Goal: Information Seeking & Learning: Learn about a topic

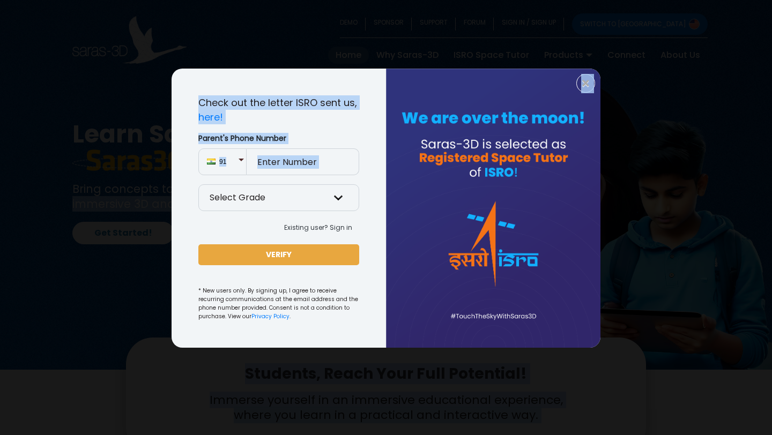
drag, startPoint x: 195, startPoint y: 189, endPoint x: 195, endPoint y: 206, distance: 17.2
click at [583, 81] on span "×" at bounding box center [585, 84] width 9 height 14
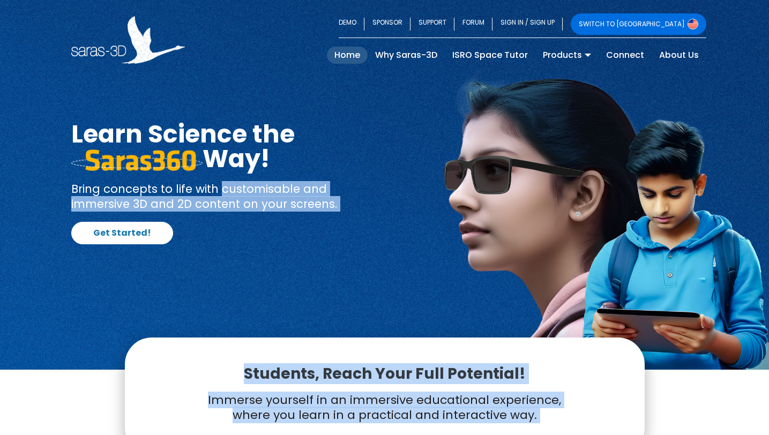
click at [321, 362] on div "Students, Reach Your Full Potential! Immerse yourself in an immersive education…" at bounding box center [385, 396] width 520 height 117
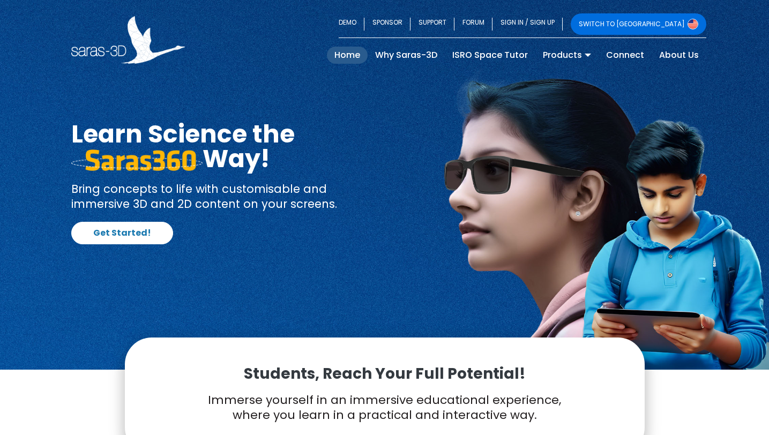
click at [321, 362] on div "Students, Reach Your Full Potential! Immerse yourself in an immersive education…" at bounding box center [385, 396] width 520 height 117
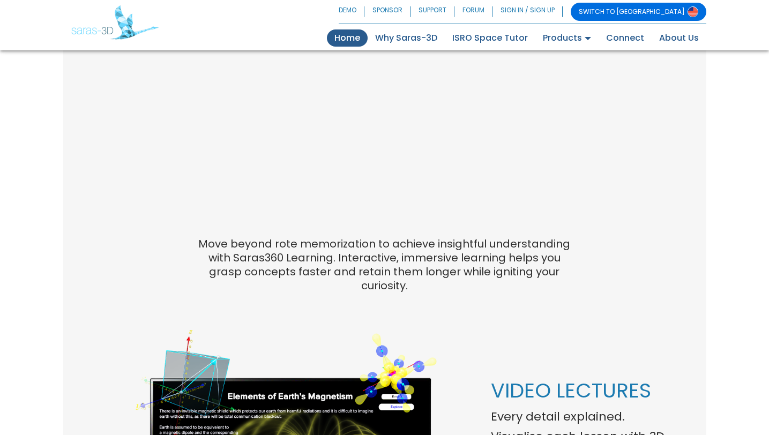
scroll to position [814, 0]
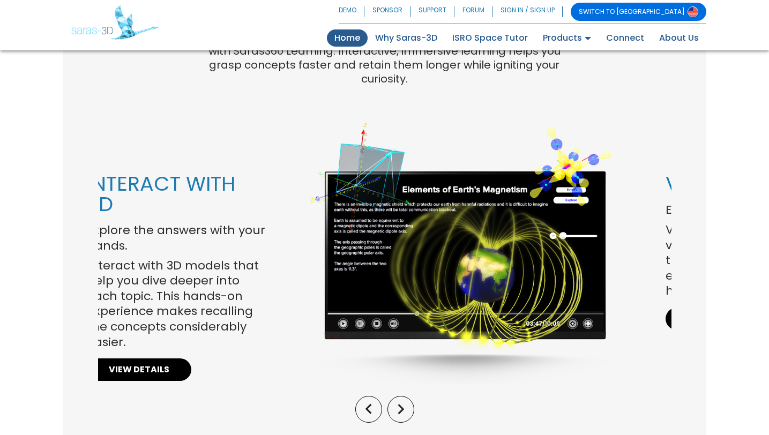
drag, startPoint x: 490, startPoint y: 202, endPoint x: 665, endPoint y: 210, distance: 174.9
click at [665, 210] on div "VIDEO LECTURES Every detail explained. Visualise each lesson with 3D video lect…" at bounding box center [756, 281] width 197 height 214
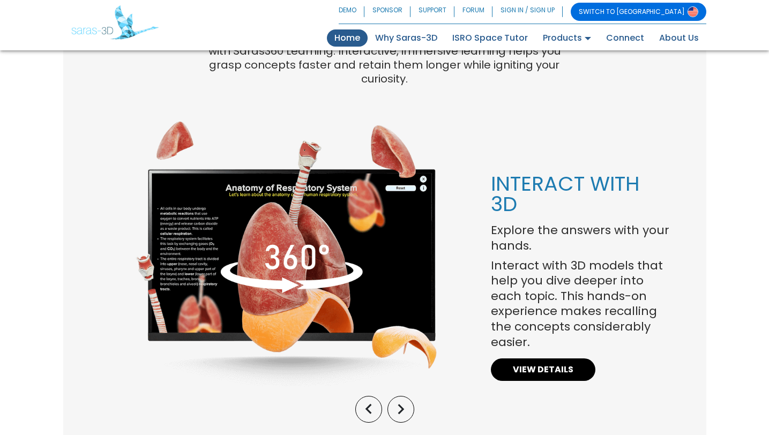
click at [666, 223] on p "Explore the answers with your hands." at bounding box center [581, 238] width 181 height 31
click at [659, 223] on p "Explore the answers with your hands." at bounding box center [581, 238] width 181 height 31
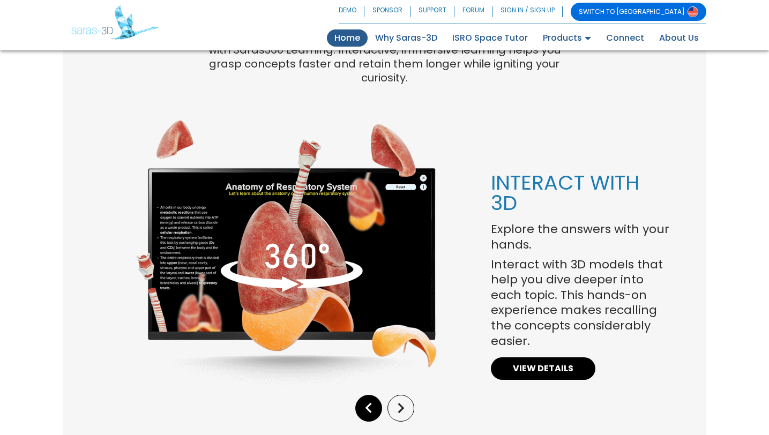
click at [362, 398] on icon "keyboard_arrow_left" at bounding box center [369, 408] width 20 height 20
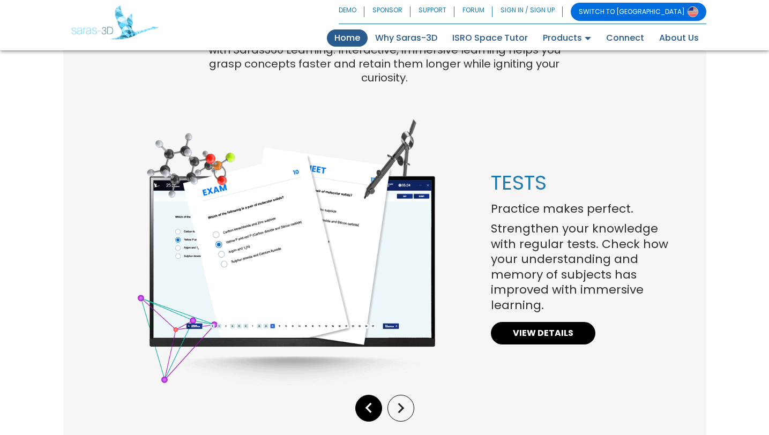
click at [362, 398] on icon "keyboard_arrow_left" at bounding box center [369, 408] width 20 height 20
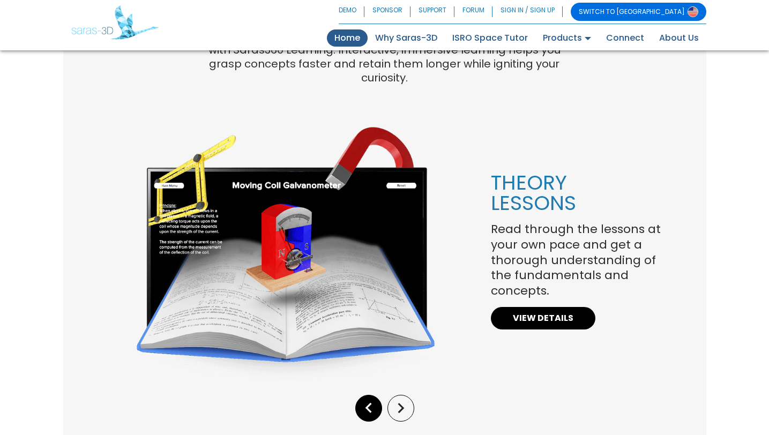
click at [362, 398] on icon "keyboard_arrow_left" at bounding box center [369, 408] width 20 height 20
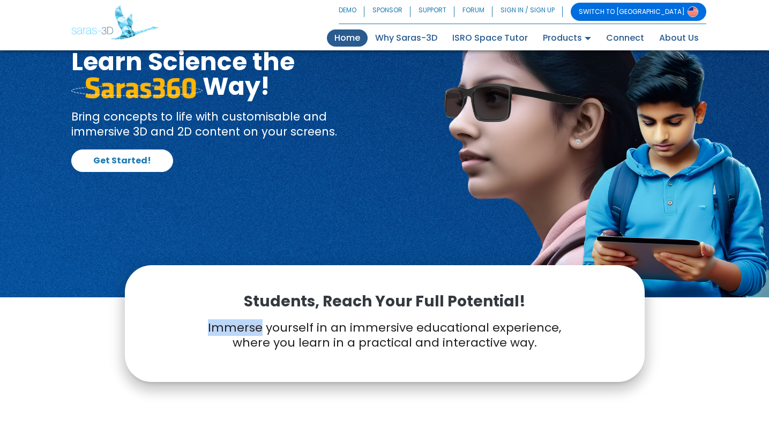
scroll to position [0, 0]
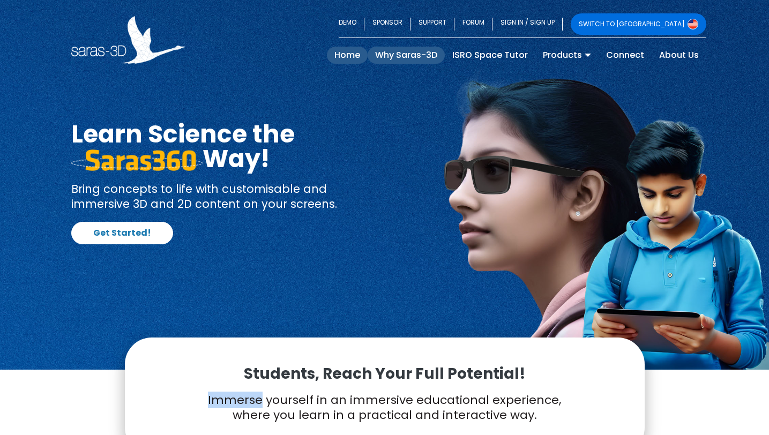
click at [395, 51] on link "Why Saras-3D" at bounding box center [406, 55] width 77 height 17
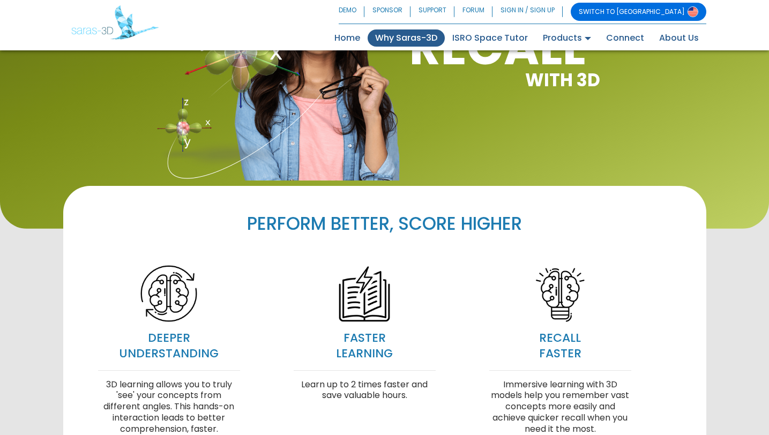
scroll to position [121, 0]
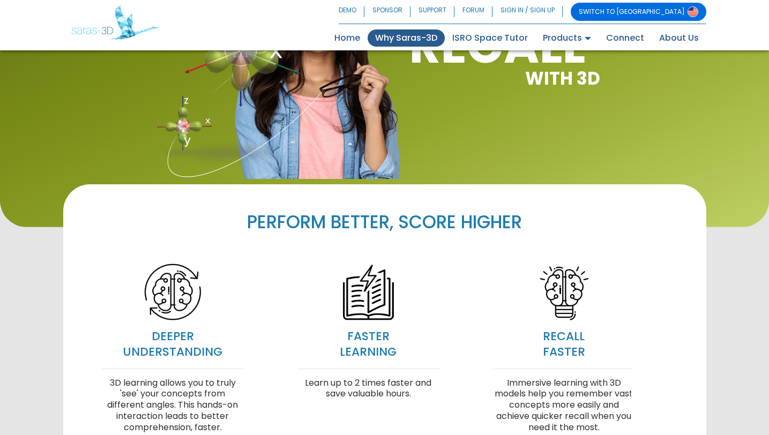
drag, startPoint x: 501, startPoint y: 310, endPoint x: 520, endPoint y: 326, distance: 25.5
click at [520, 378] on p "Immersive learning with 3D models help you remember vast concepts more easily a…" at bounding box center [564, 406] width 142 height 56
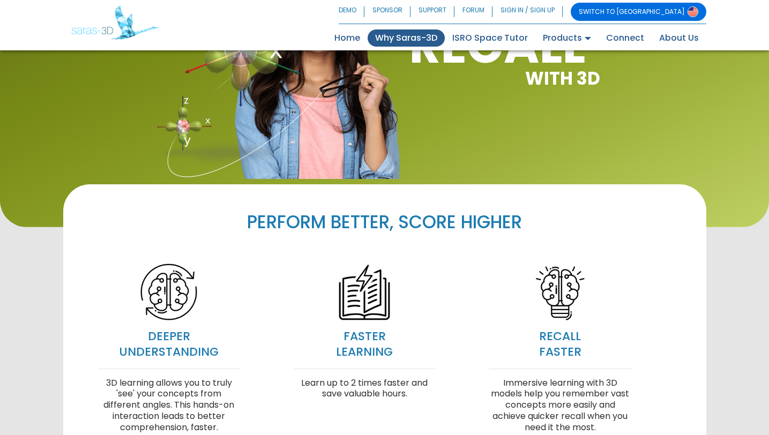
scroll to position [0, 0]
